Goal: Transaction & Acquisition: Purchase product/service

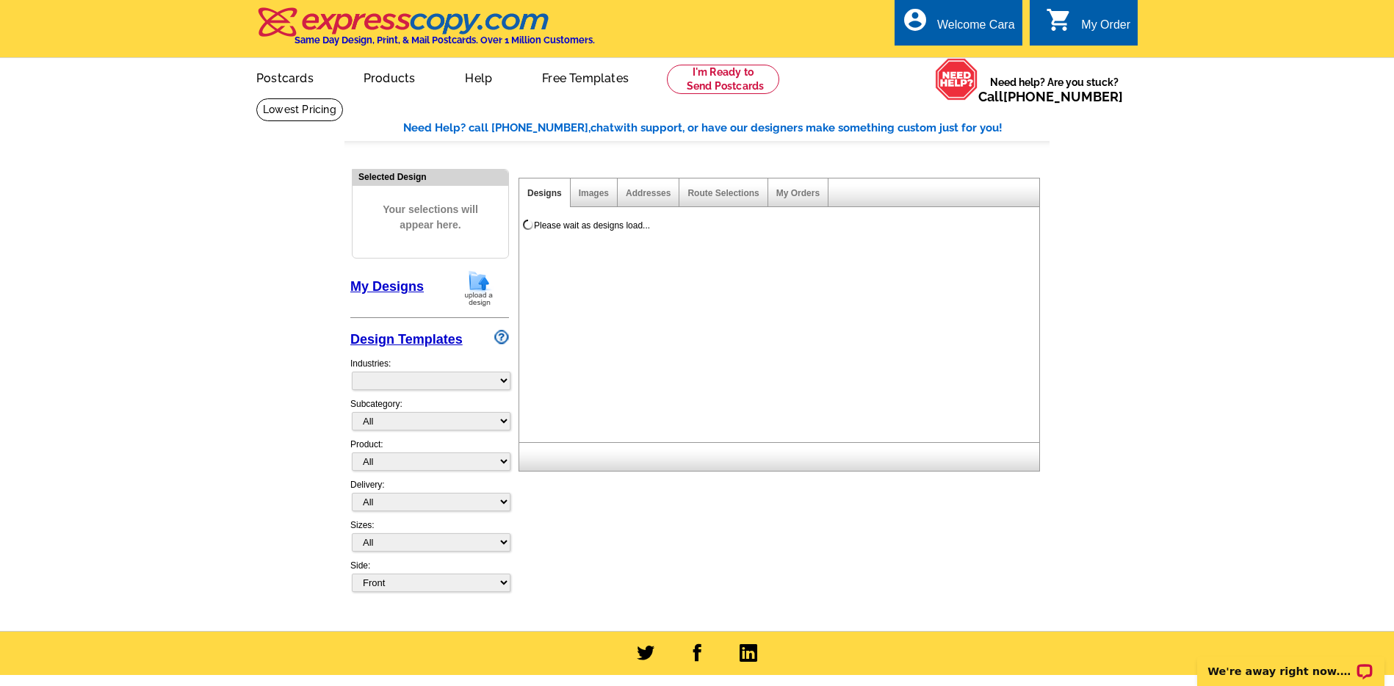
select select "785"
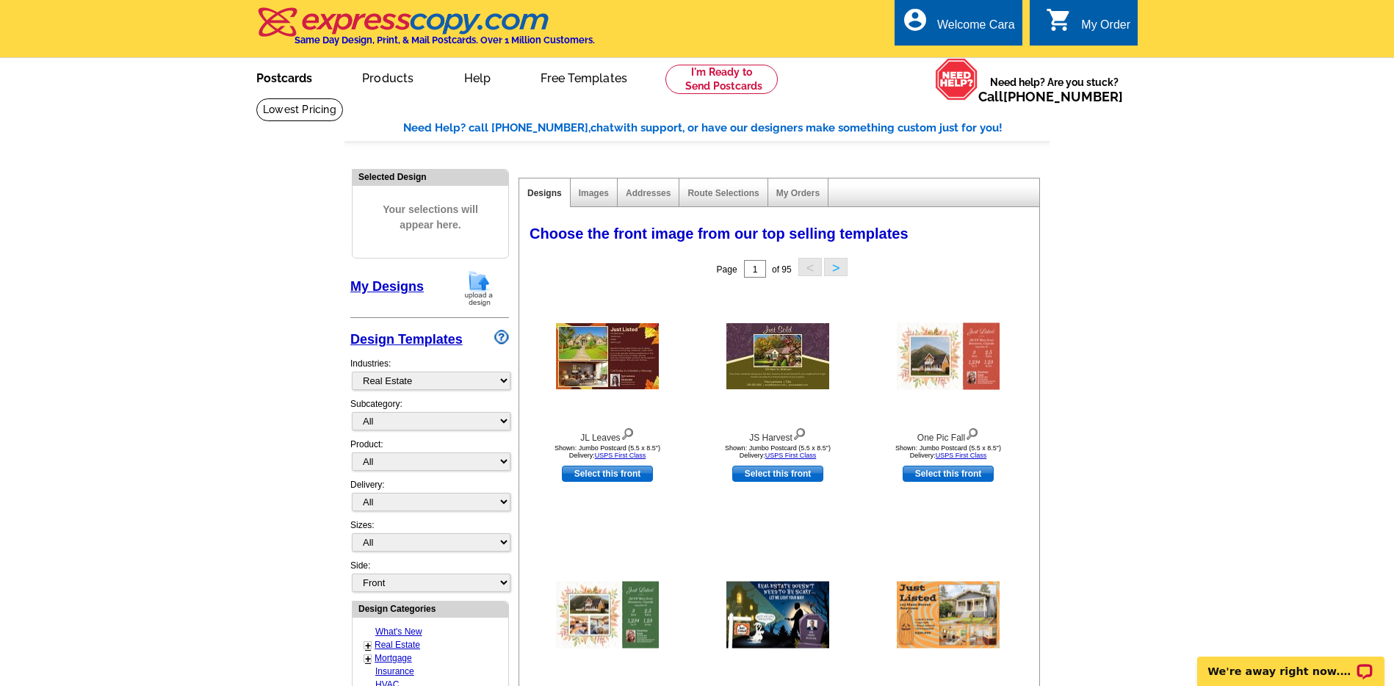
click at [302, 84] on link "Postcards" at bounding box center [284, 76] width 103 height 35
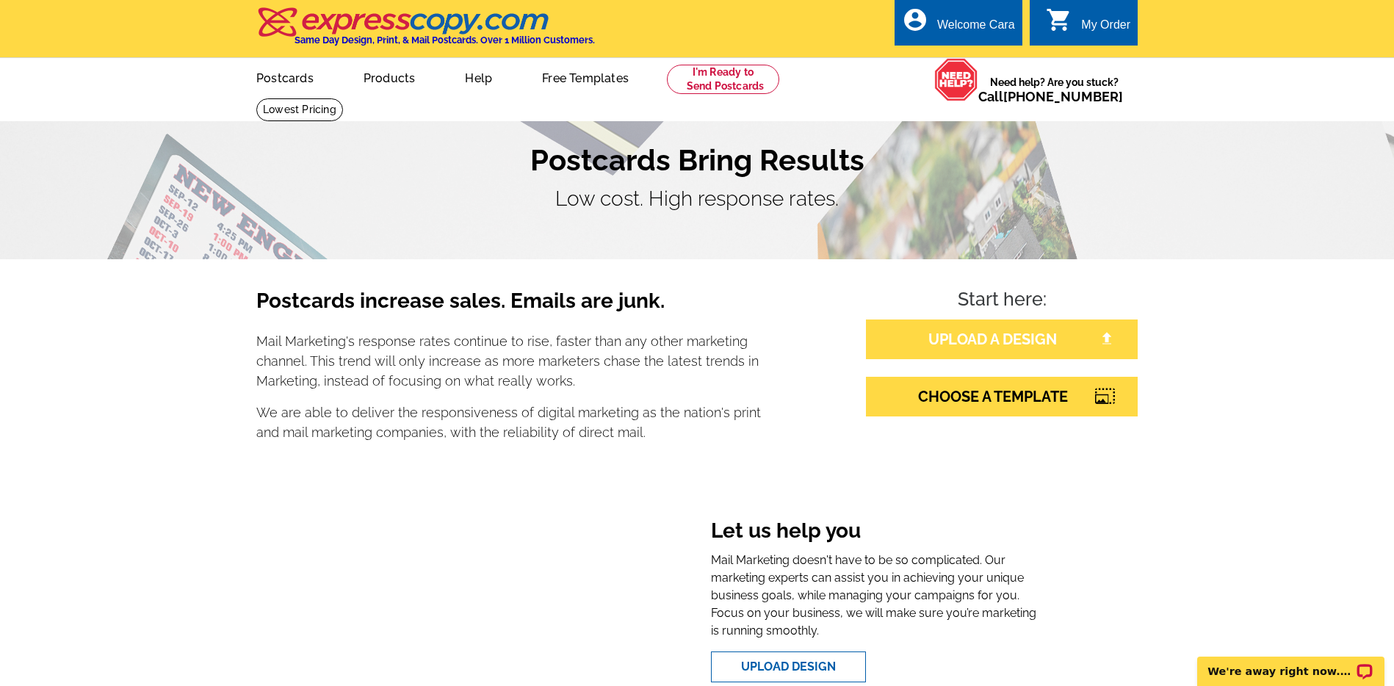
click at [1060, 344] on link "UPLOAD A DESIGN" at bounding box center [1002, 339] width 272 height 40
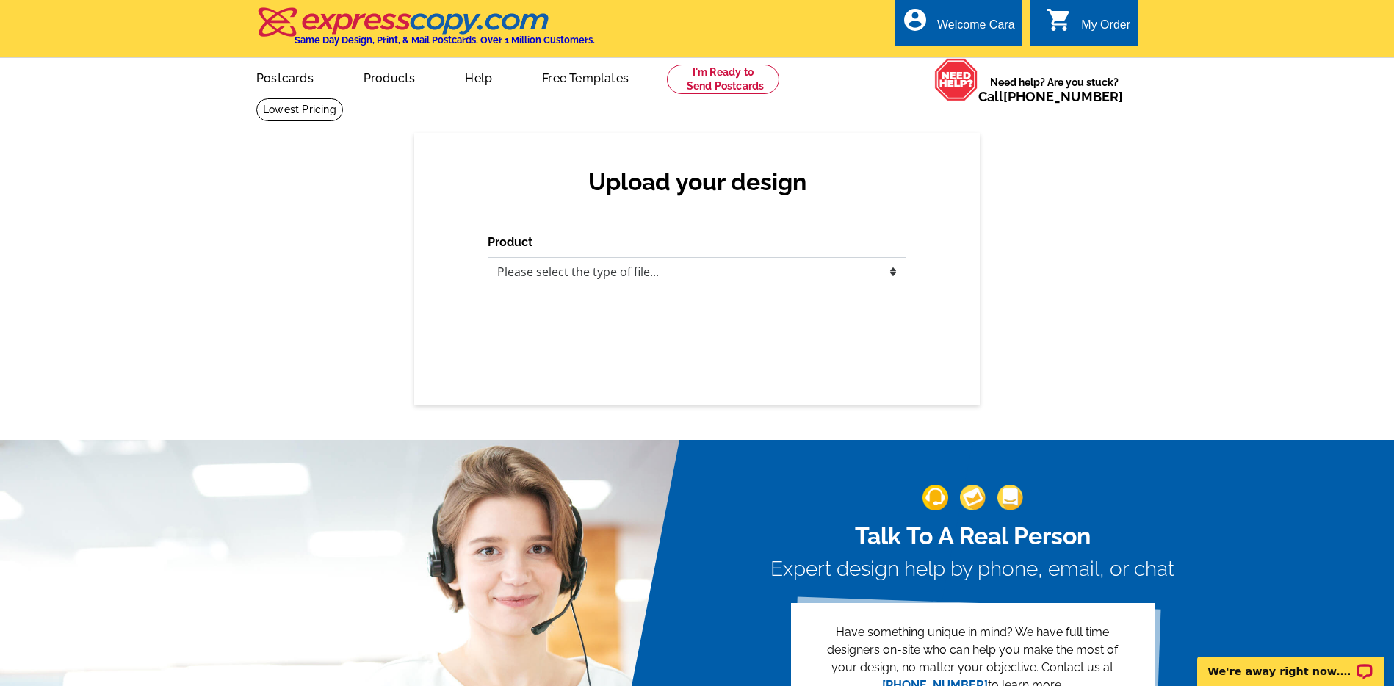
click at [836, 269] on select "Please select the type of file... Postcards Business Cards Letters and flyers G…" at bounding box center [697, 271] width 419 height 29
select select "1"
click at [488, 257] on select "Please select the type of file... Postcards Business Cards Letters and flyers G…" at bounding box center [697, 271] width 419 height 29
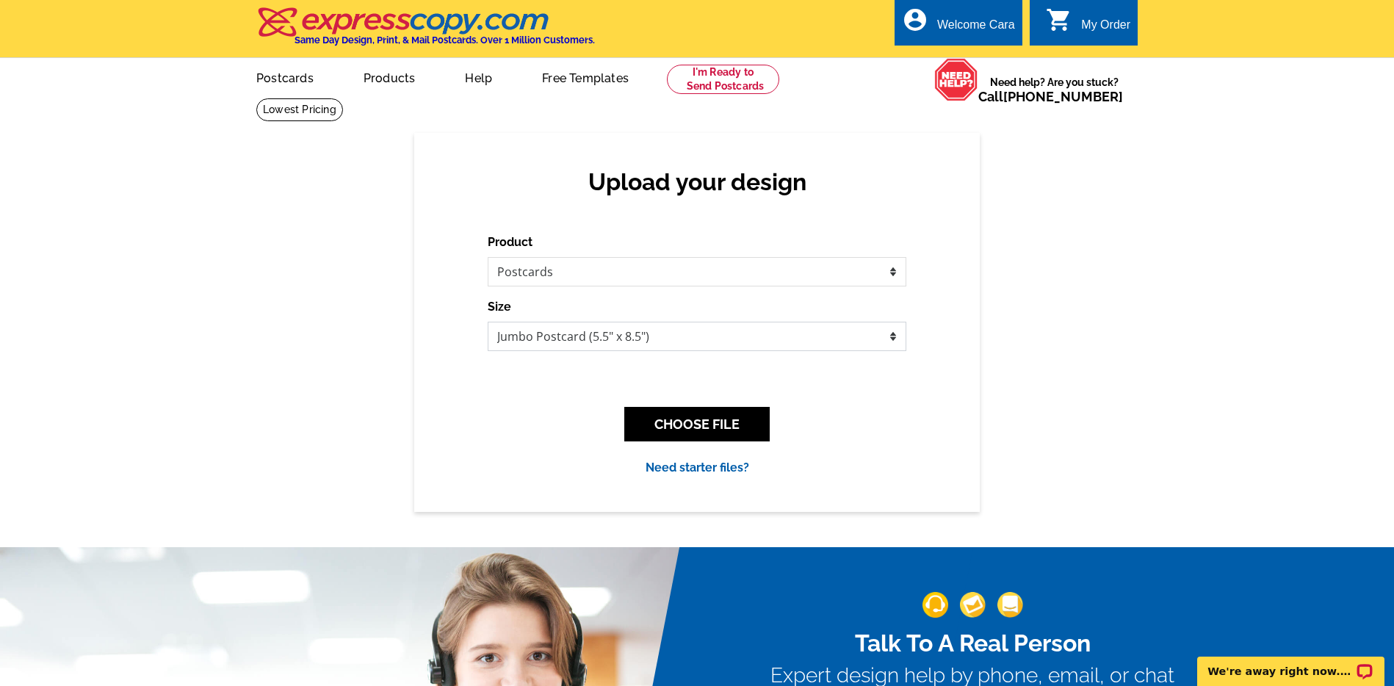
click at [794, 344] on select "Jumbo Postcard (5.5" x 8.5") Regular Postcard (4.25" x 5.6") Panoramic Postcard…" at bounding box center [697, 336] width 419 height 29
select select "1"
click at [488, 322] on select "Jumbo Postcard (5.5" x 8.5") Regular Postcard (4.25" x 5.6") Panoramic Postcard…" at bounding box center [697, 336] width 419 height 29
click at [696, 421] on button "CHOOSE FILE" at bounding box center [696, 424] width 145 height 35
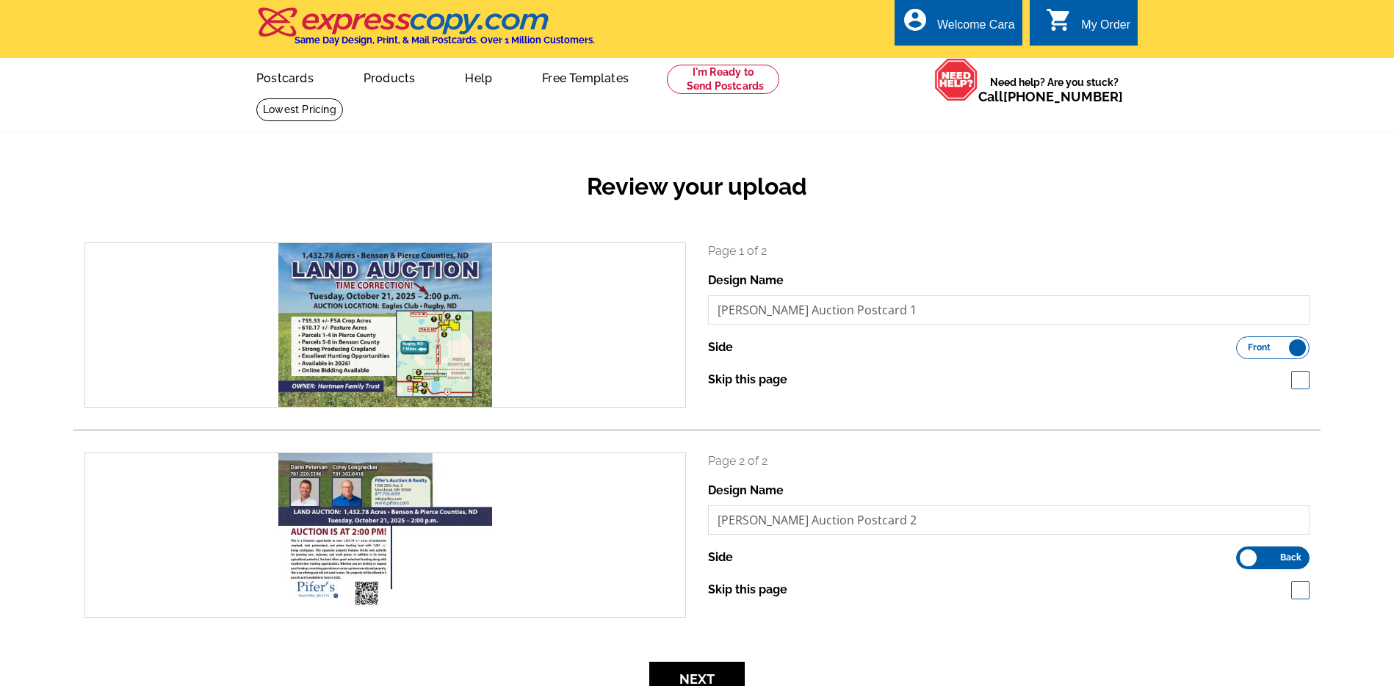
click at [1075, 394] on div "Page 1 of 2 Design Name Hartman Auction Postcard 1 Side Front Back Skip this pa…" at bounding box center [1008, 324] width 623 height 165
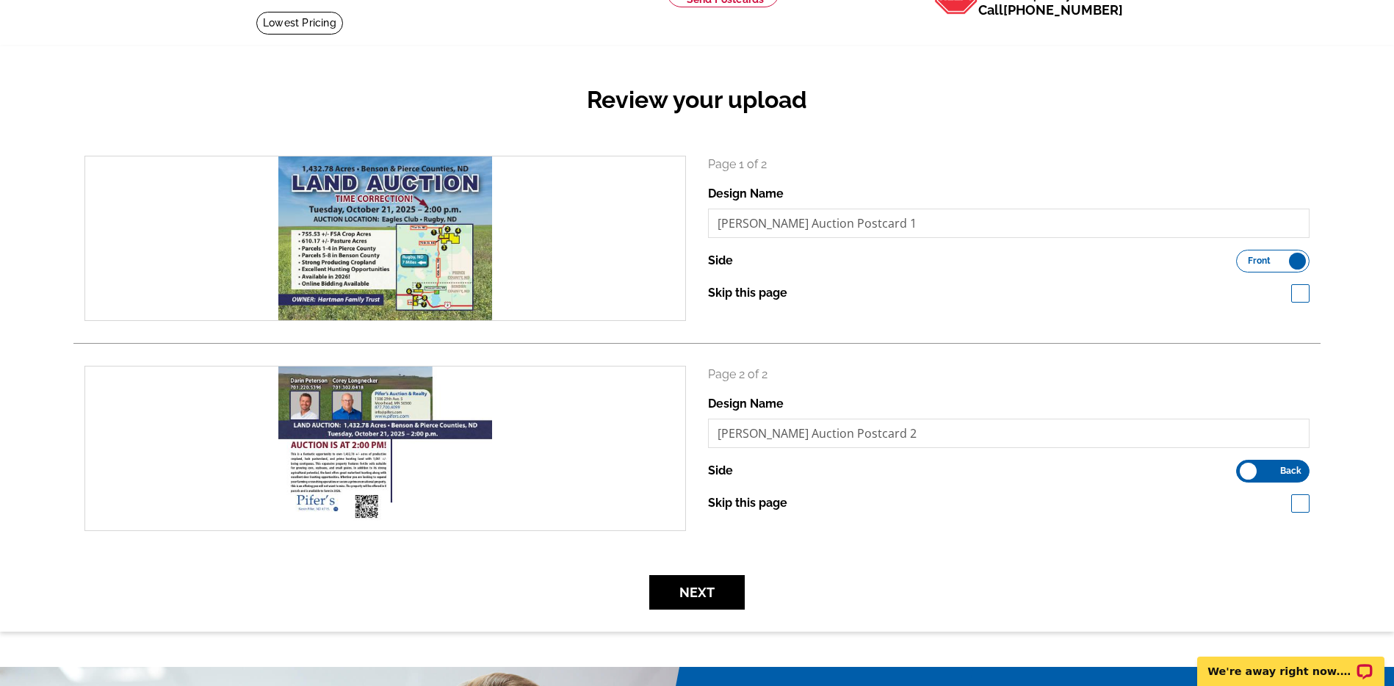
scroll to position [135, 0]
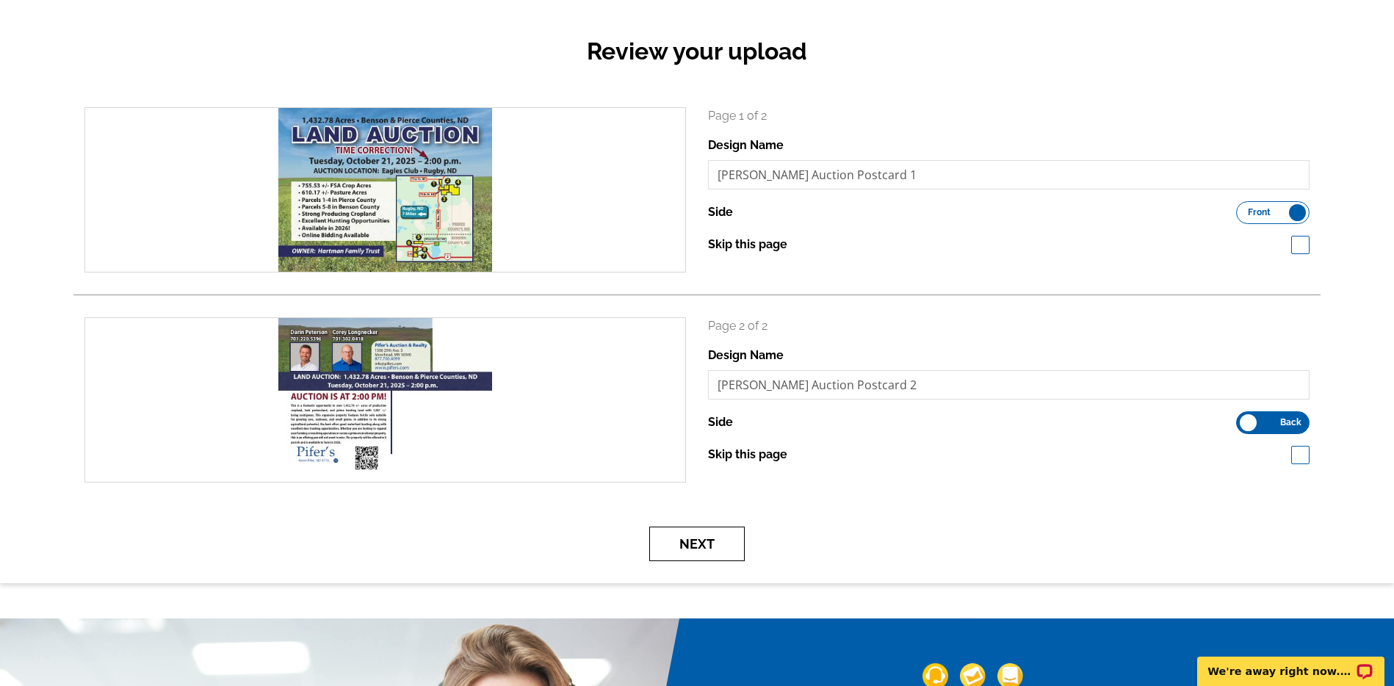
click at [717, 544] on button "Next" at bounding box center [696, 543] width 95 height 35
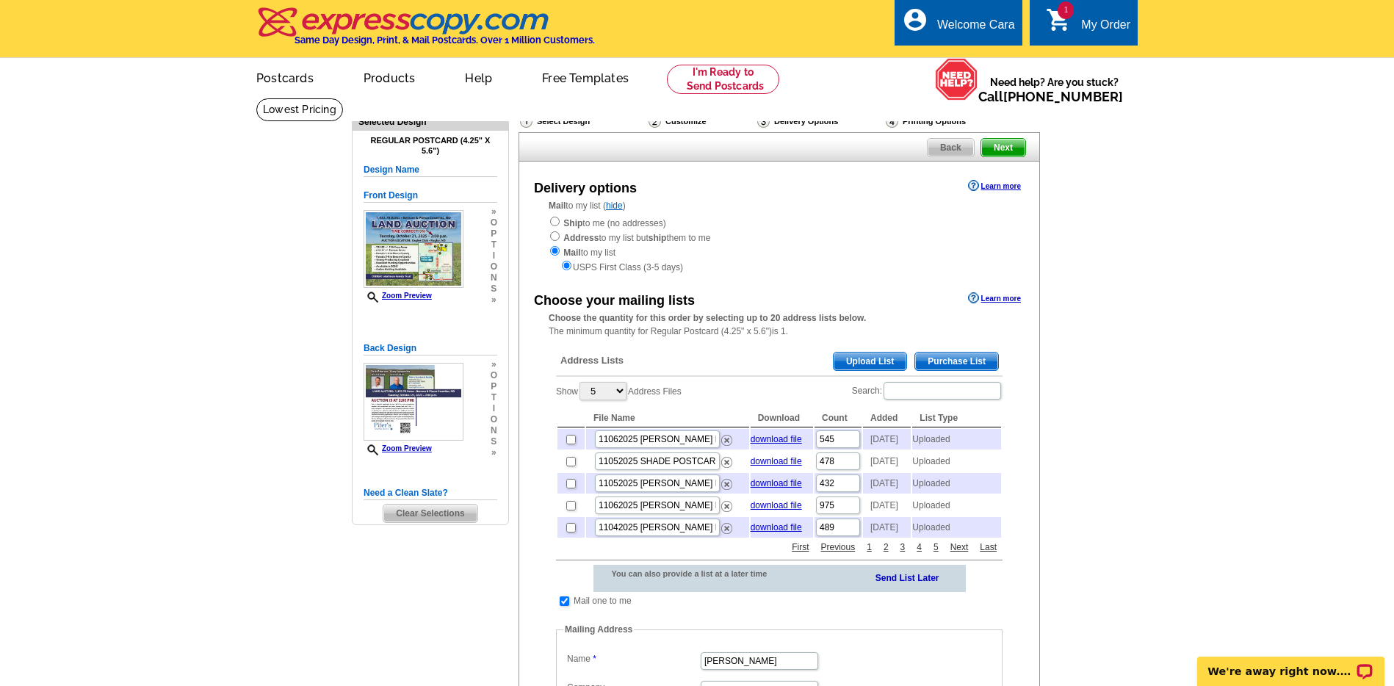
click at [868, 364] on span "Upload List" at bounding box center [869, 361] width 73 height 18
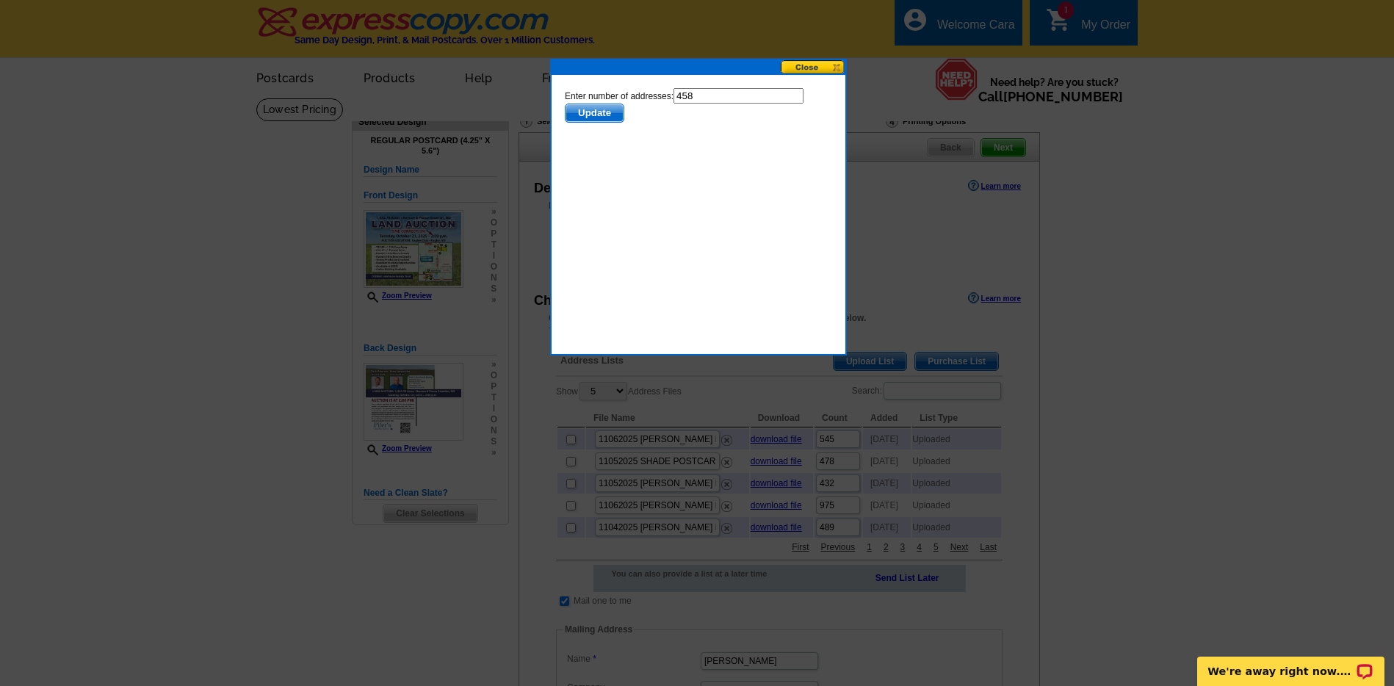
click at [732, 101] on input "458" at bounding box center [738, 95] width 130 height 15
type input "457"
click at [584, 120] on span "Update" at bounding box center [594, 113] width 58 height 18
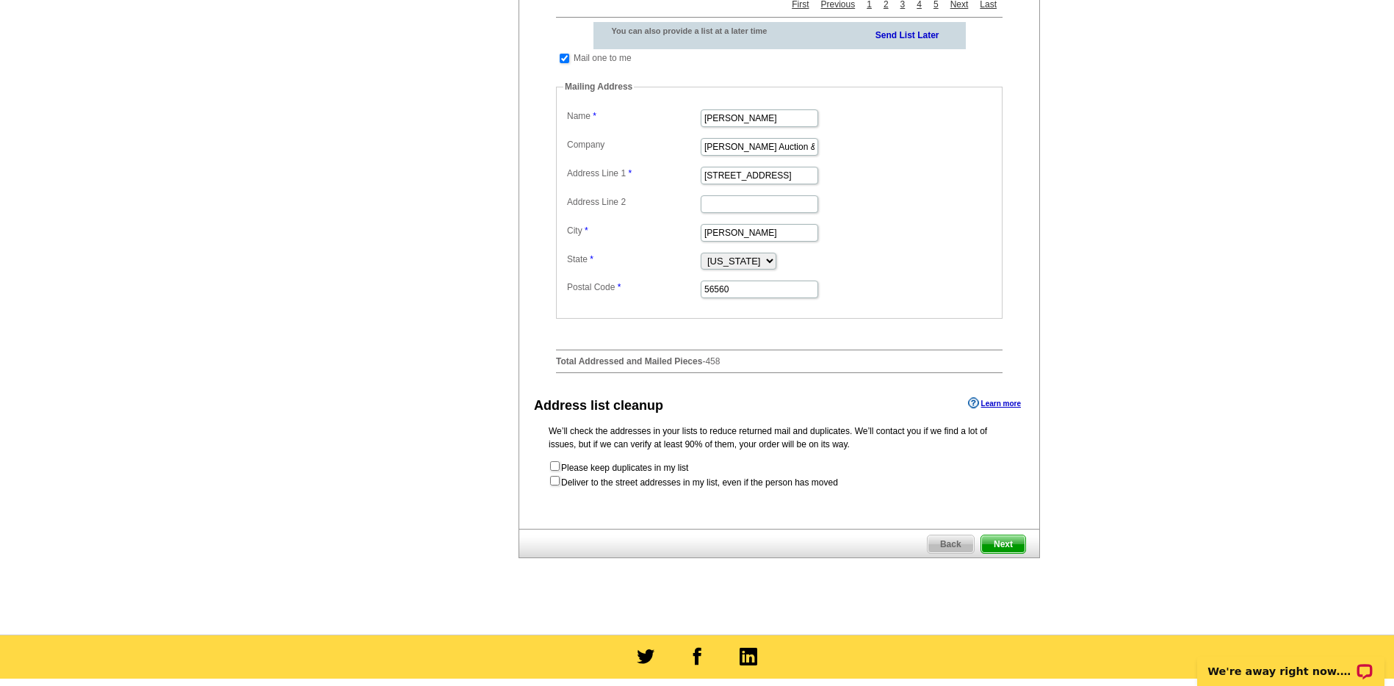
scroll to position [551, 0]
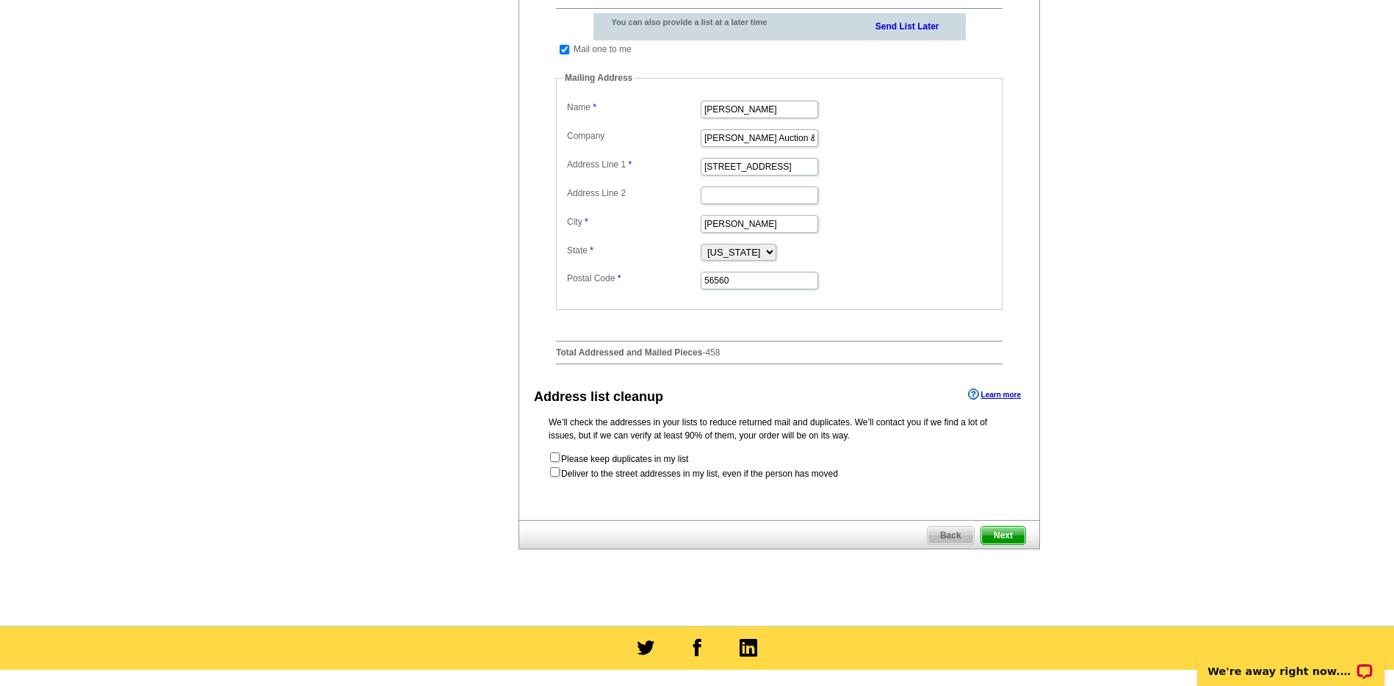
click at [999, 544] on span "Next" at bounding box center [1003, 535] width 44 height 18
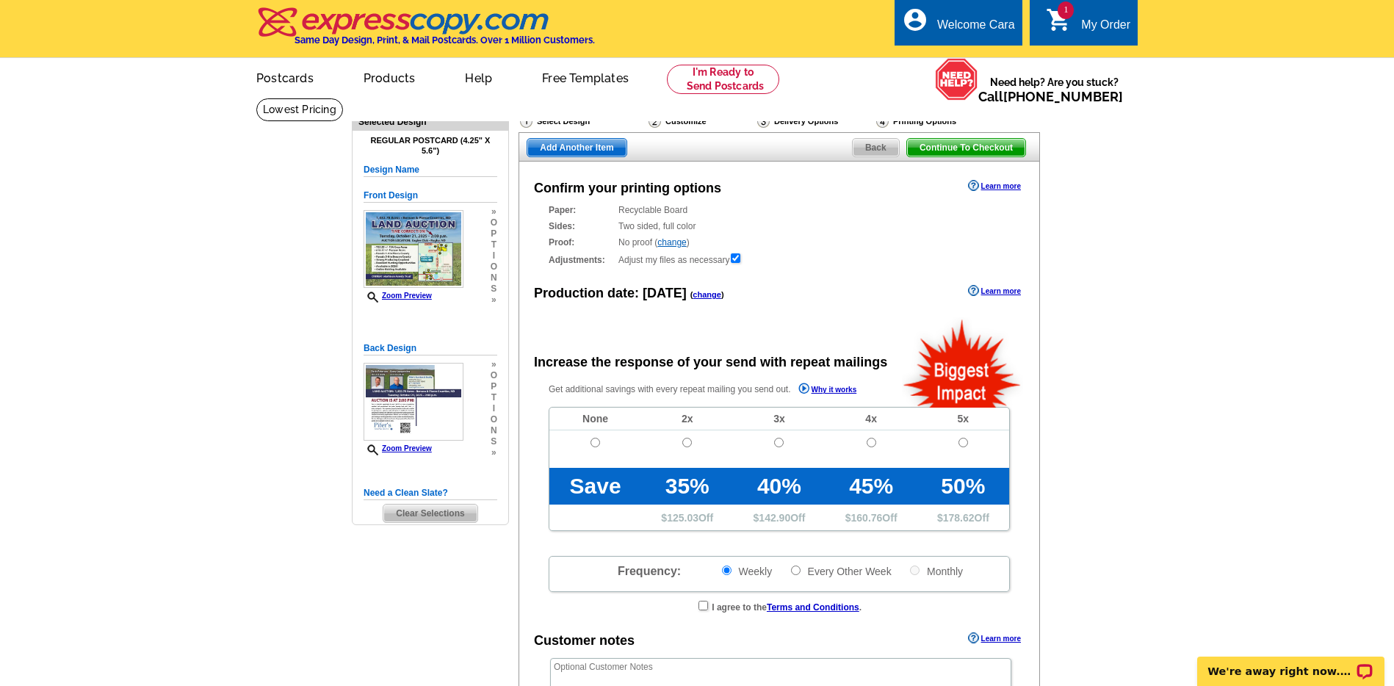
radio input "false"
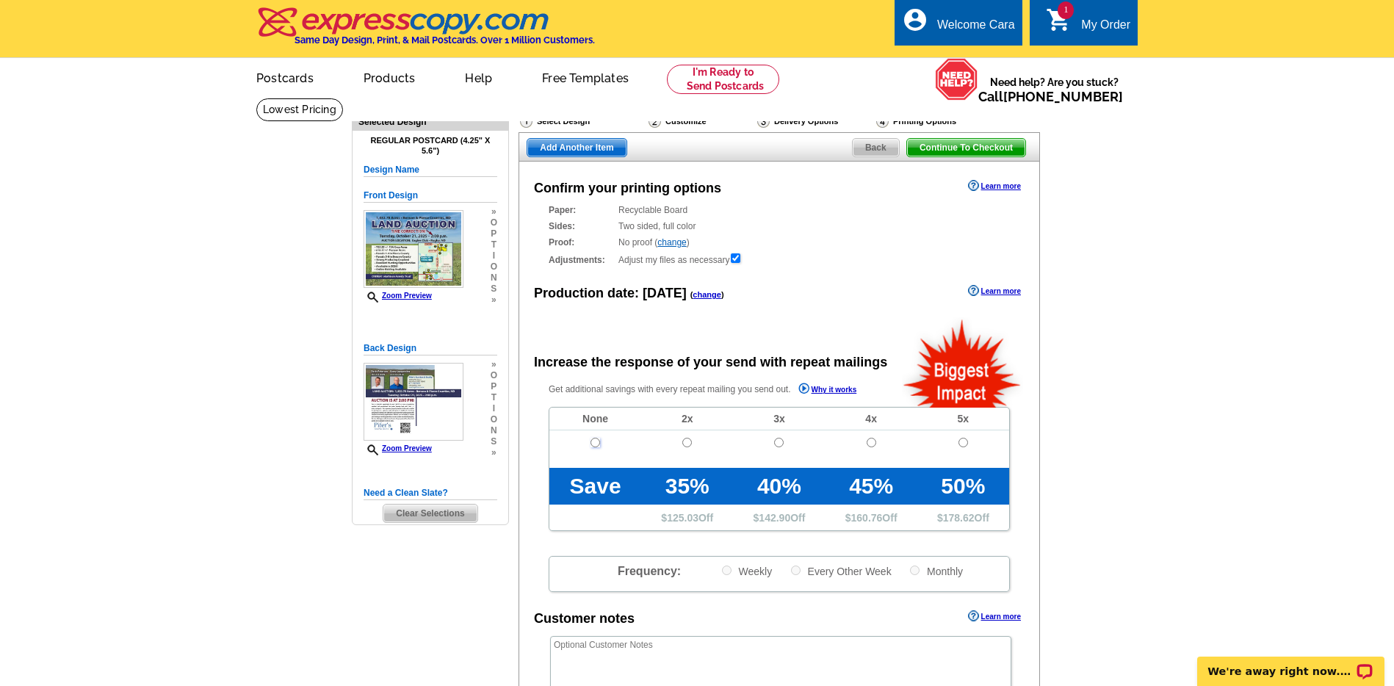
click at [597, 441] on input "radio" at bounding box center [595, 443] width 10 height 10
radio input "true"
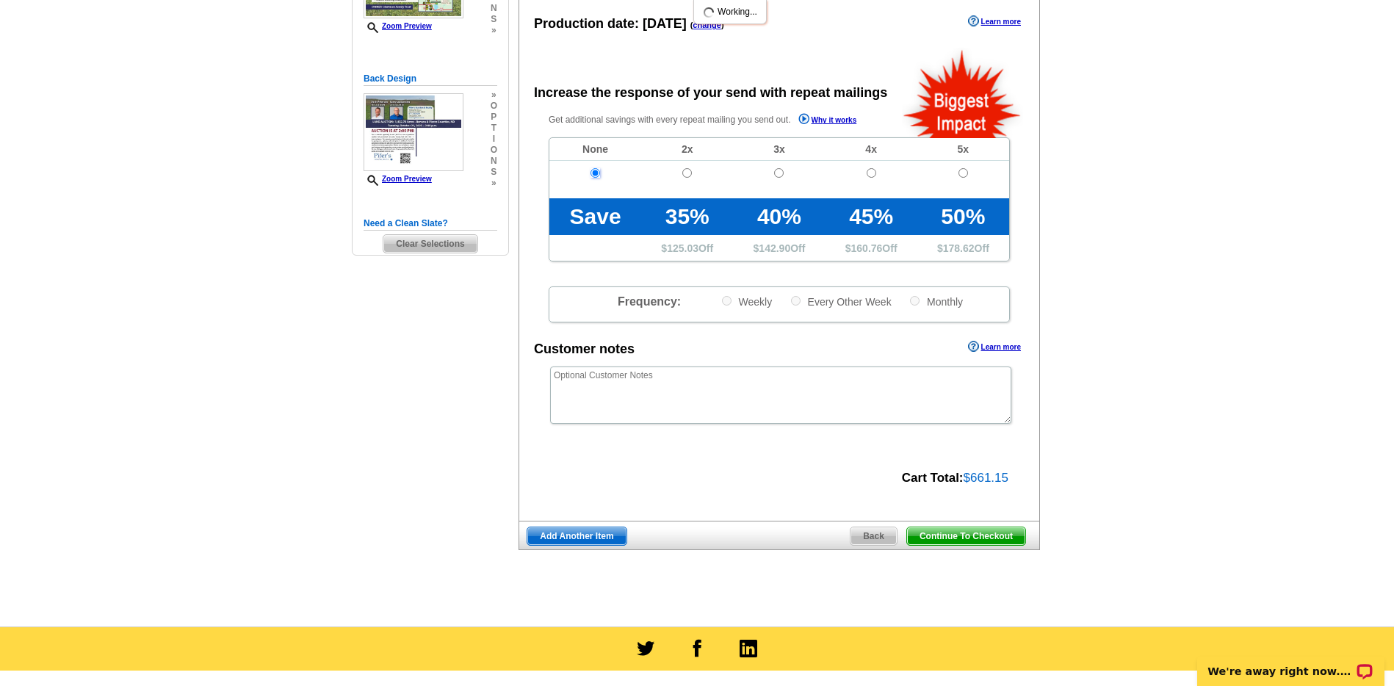
scroll to position [365, 0]
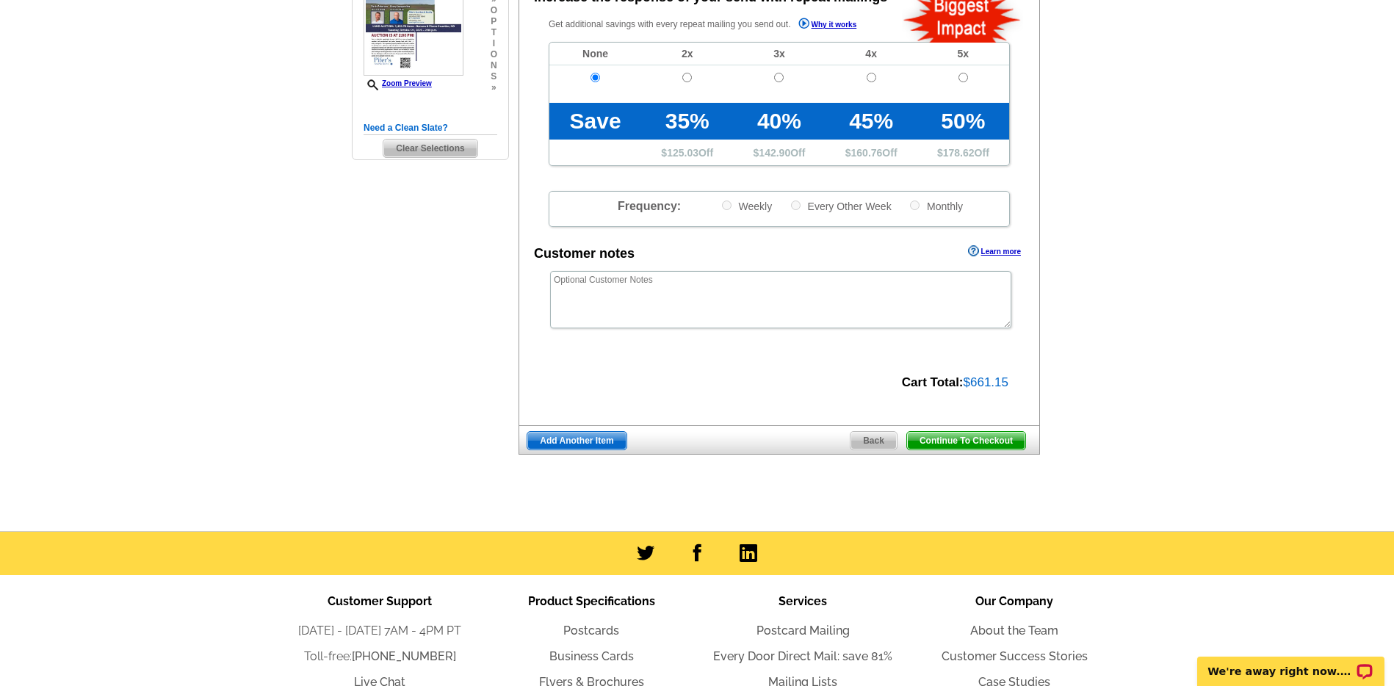
click at [971, 438] on span "Continue To Checkout" at bounding box center [966, 441] width 118 height 18
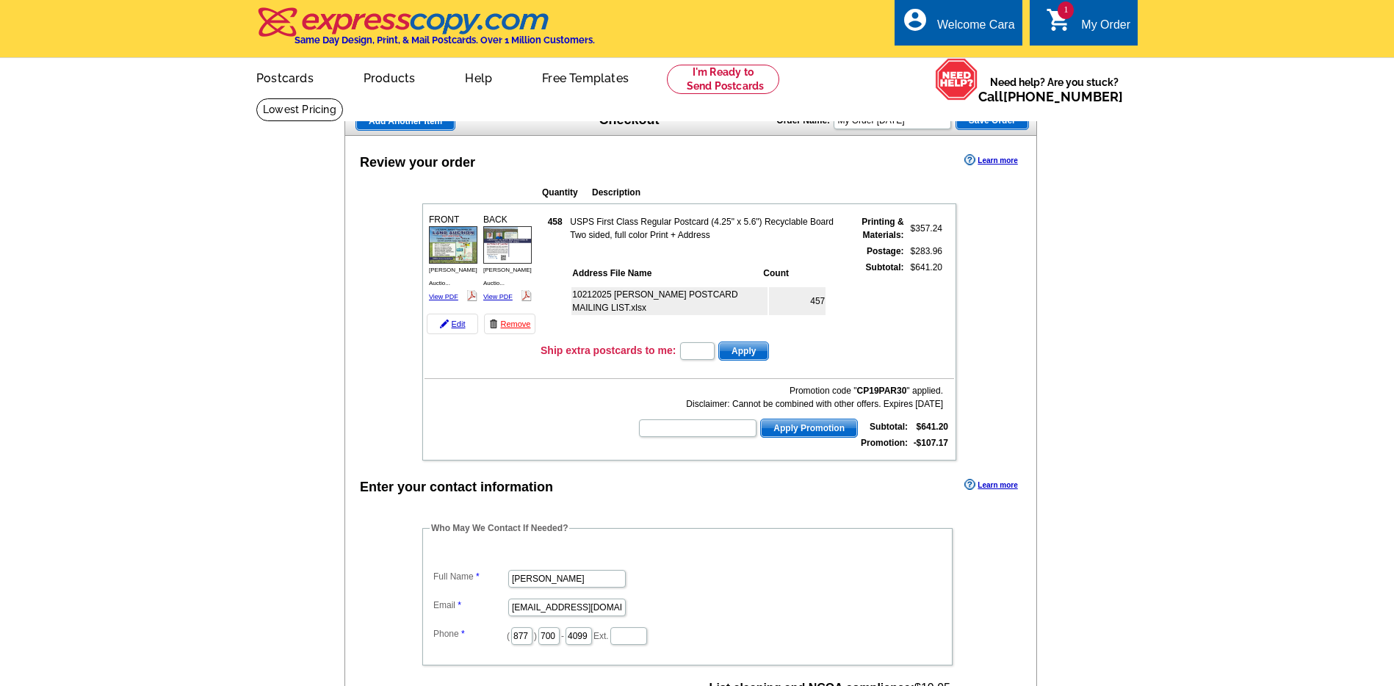
click at [444, 496] on div "Enter your contact information" at bounding box center [456, 487] width 193 height 20
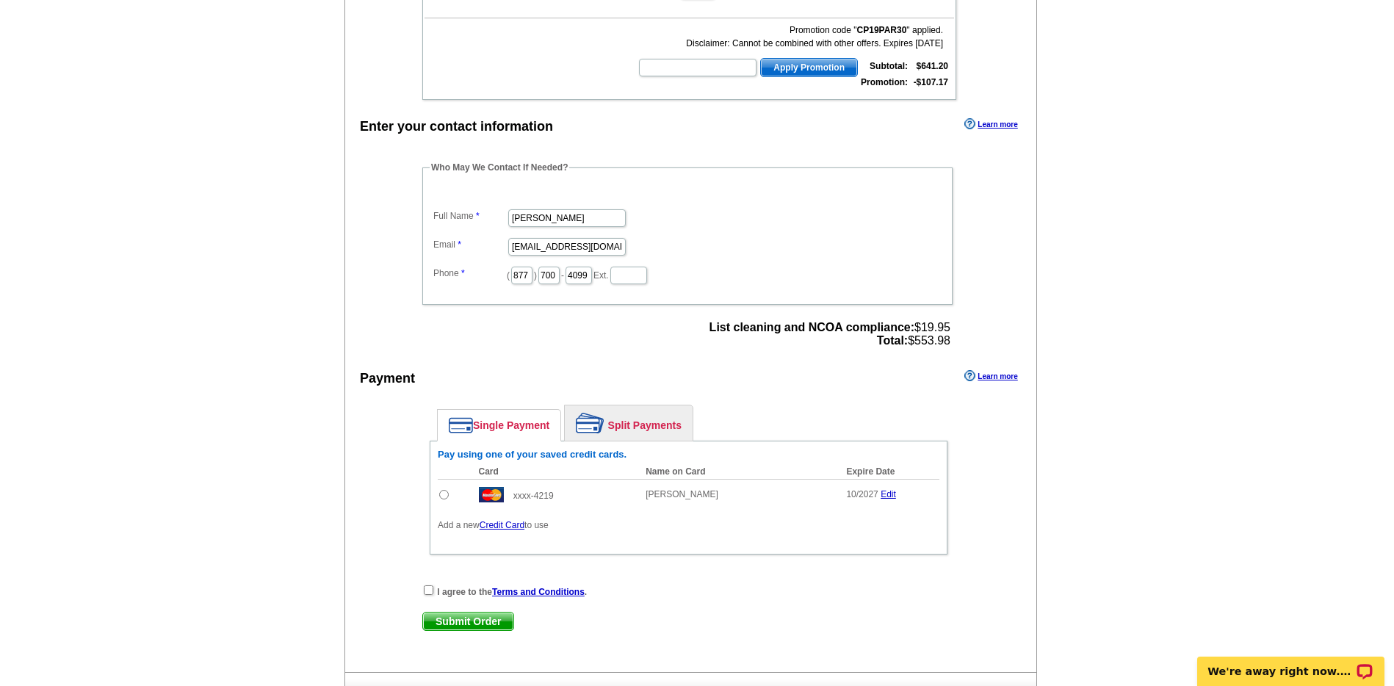
drag, startPoint x: 444, startPoint y: 494, endPoint x: 429, endPoint y: 608, distance: 114.9
click at [444, 494] on input "radio" at bounding box center [444, 495] width 10 height 10
radio input "true"
click at [424, 590] on input "checkbox" at bounding box center [429, 590] width 10 height 10
checkbox input "true"
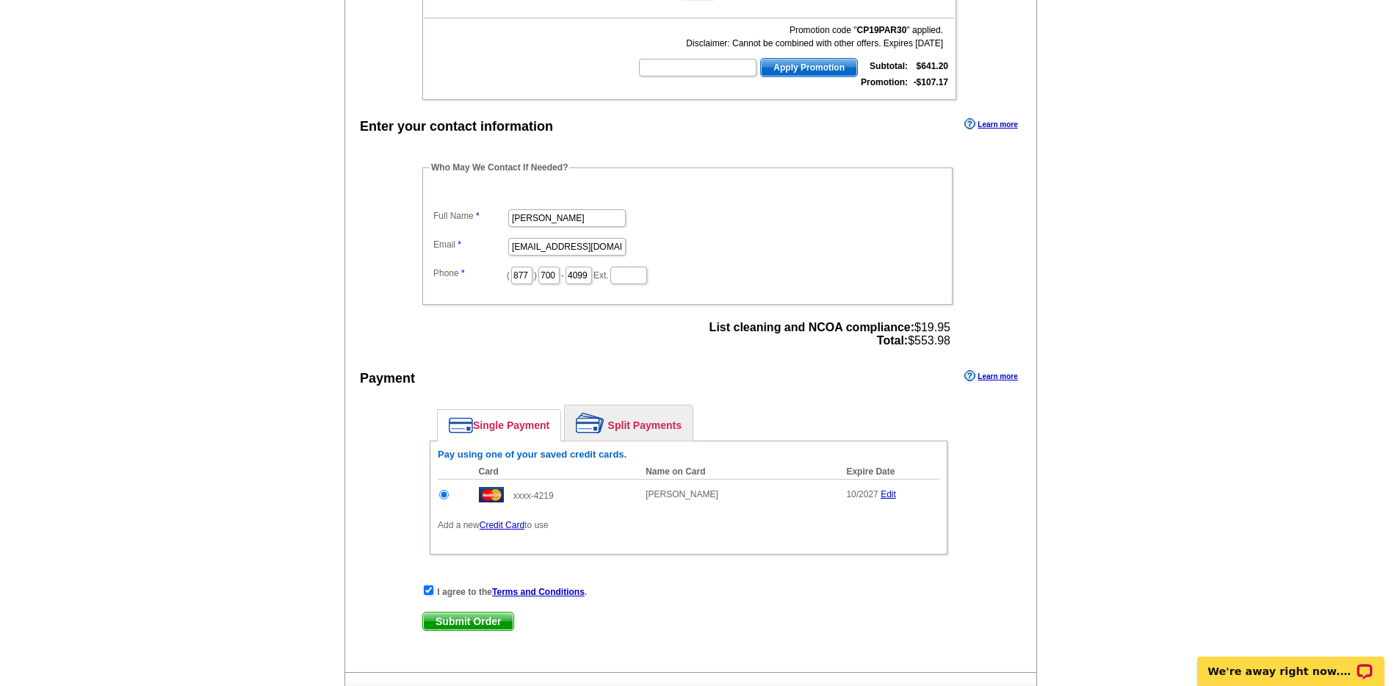
click at [450, 626] on span "Submit Order" at bounding box center [468, 621] width 90 height 18
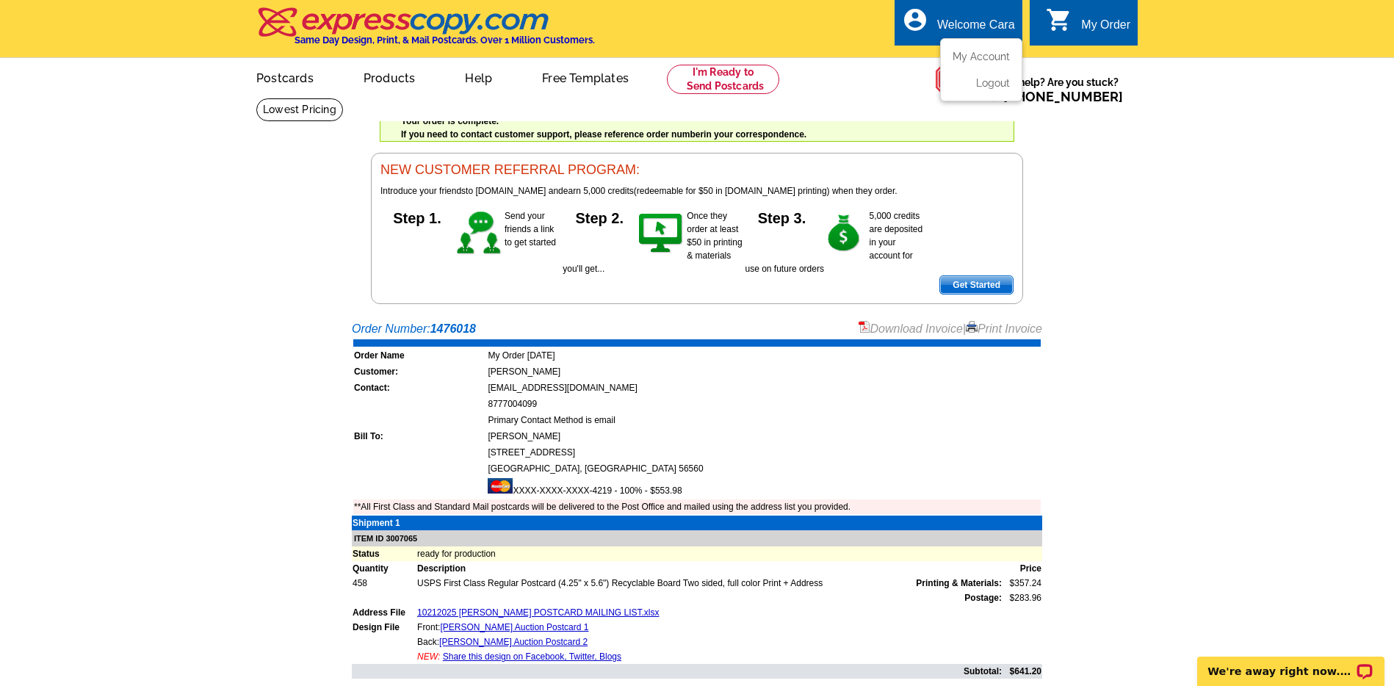
drag, startPoint x: 1206, startPoint y: 305, endPoint x: 939, endPoint y: 3, distance: 403.2
click at [1206, 305] on body "Welcome back Cara My Account Logout local_phone Same Day Design, Print, & Mail …" at bounding box center [697, 564] width 1394 height 1128
